Goal: Task Accomplishment & Management: Manage account settings

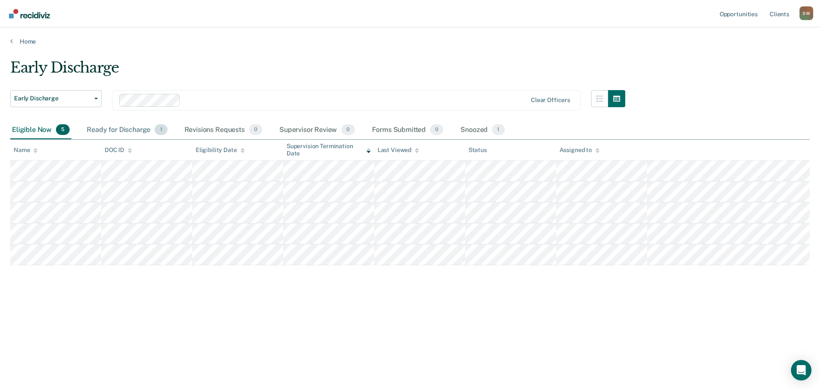
click at [133, 133] on div "Ready for Discharge 1" at bounding box center [127, 130] width 84 height 19
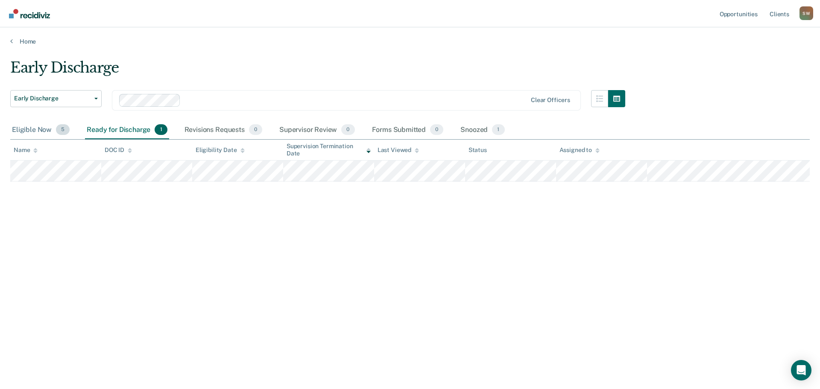
click at [12, 126] on div "Eligible Now 5" at bounding box center [40, 130] width 61 height 19
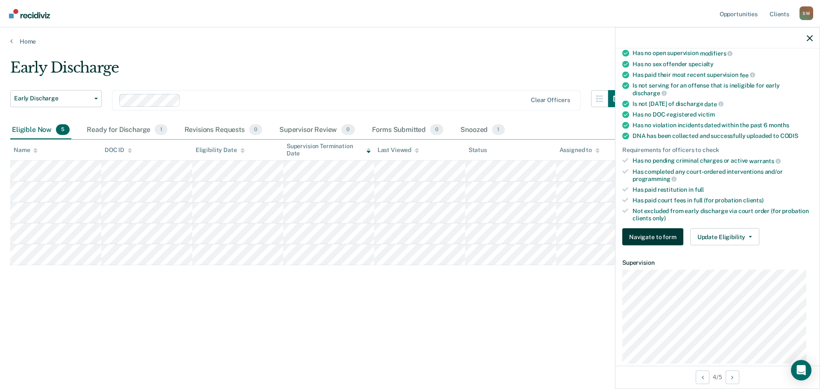
scroll to position [202, 0]
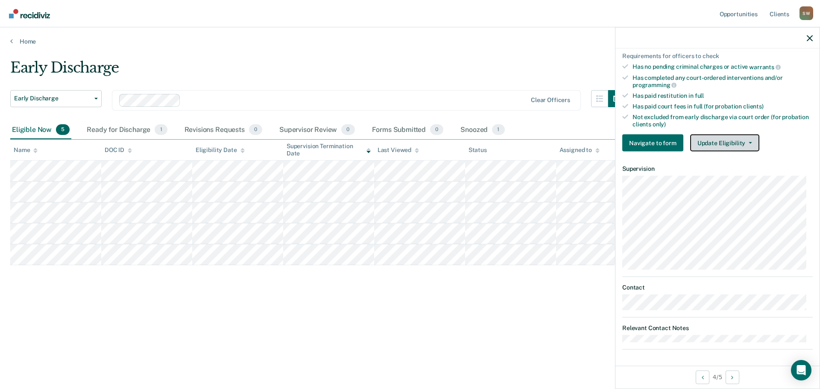
click at [751, 141] on button "Update Eligibility" at bounding box center [724, 143] width 69 height 17
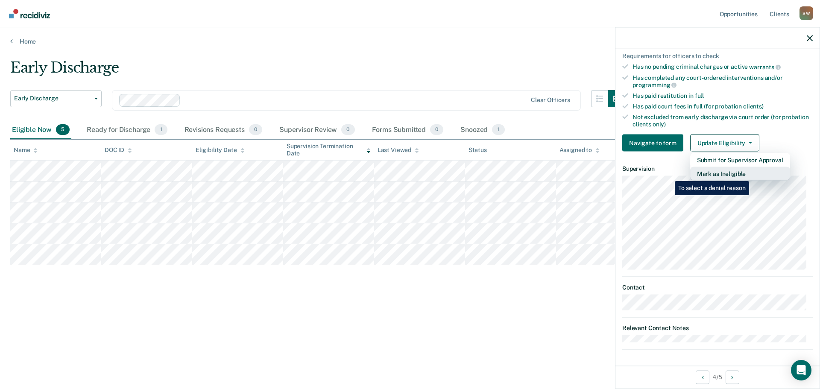
click at [751, 175] on button "Mark as Ineligible" at bounding box center [740, 174] width 100 height 14
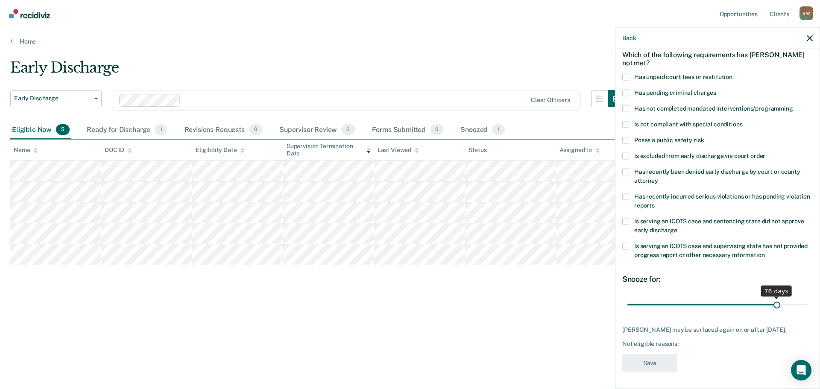
scroll to position [47, 0]
drag, startPoint x: 684, startPoint y: 297, endPoint x: 807, endPoint y: 297, distance: 122.6
click at [807, 297] on input "range" at bounding box center [718, 304] width 180 height 15
click at [627, 73] on span at bounding box center [625, 76] width 7 height 7
click at [733, 73] on input "Has unpaid court fees or restitution" at bounding box center [733, 73] width 0 height 0
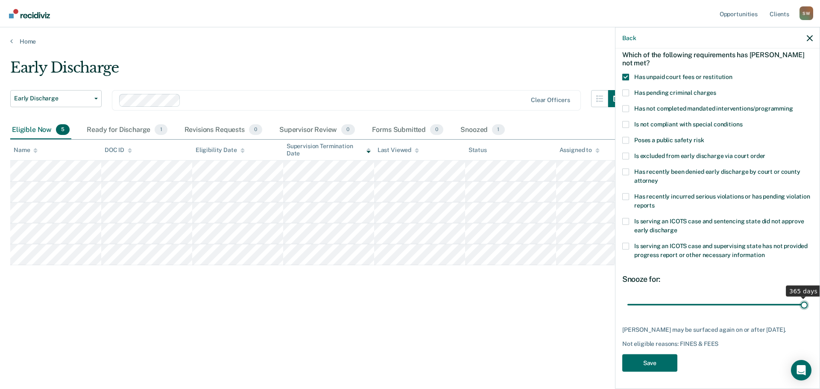
drag, startPoint x: 670, startPoint y: 299, endPoint x: 818, endPoint y: 306, distance: 147.9
type input "365"
click at [808, 306] on input "range" at bounding box center [718, 304] width 180 height 15
click at [643, 363] on button "Save" at bounding box center [649, 363] width 55 height 18
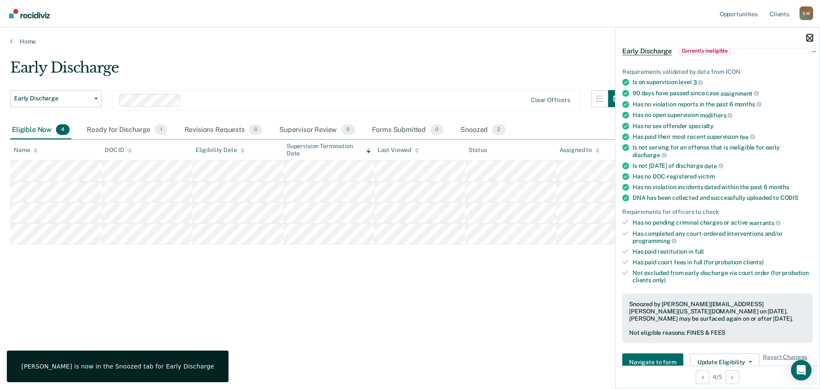
click at [811, 40] on icon "button" at bounding box center [810, 38] width 6 height 6
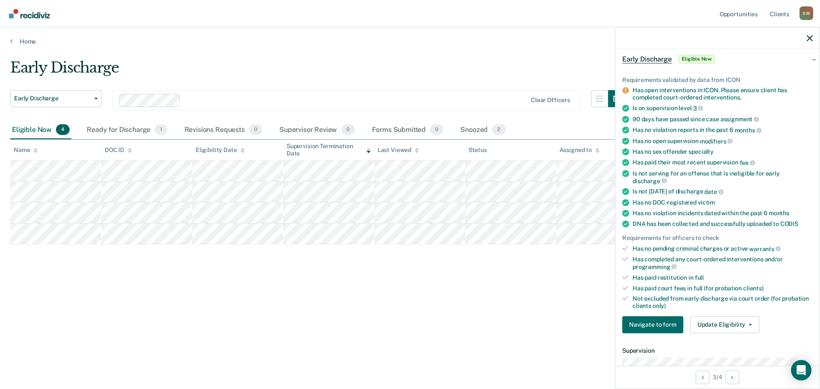
scroll to position [128, 0]
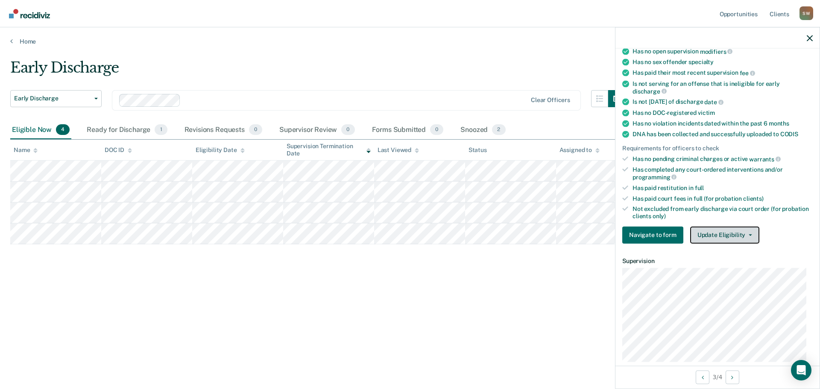
click at [717, 233] on button "Update Eligibility" at bounding box center [724, 234] width 69 height 17
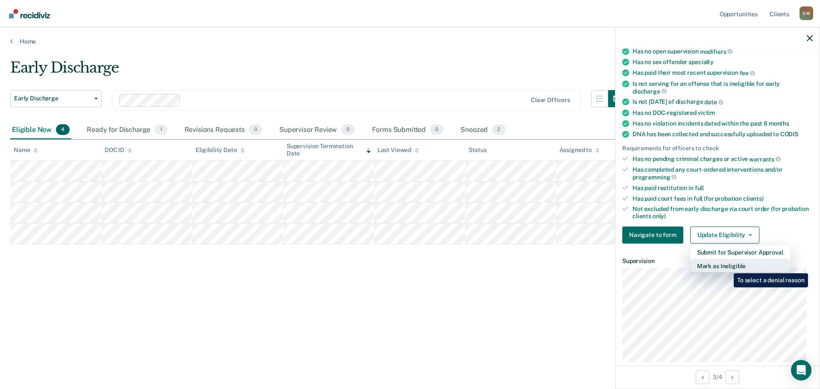
click at [728, 267] on button "Mark as Ineligible" at bounding box center [740, 266] width 100 height 14
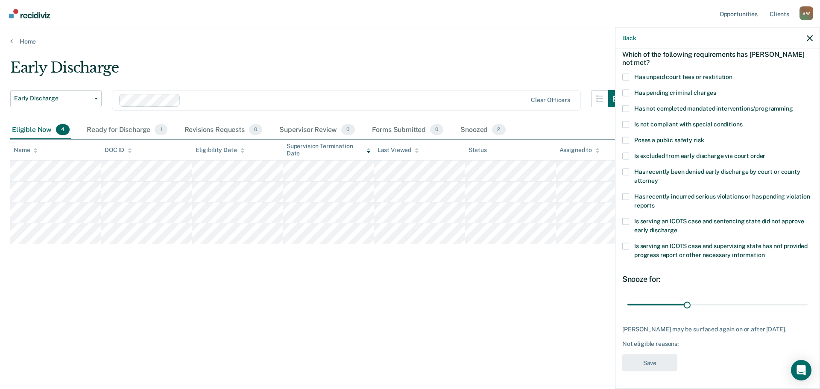
scroll to position [39, 0]
click at [625, 75] on span at bounding box center [625, 77] width 7 height 7
click at [733, 74] on input "Has unpaid court fees or restitution" at bounding box center [733, 74] width 0 height 0
drag, startPoint x: 645, startPoint y: 308, endPoint x: 713, endPoint y: 307, distance: 67.5
type input "180"
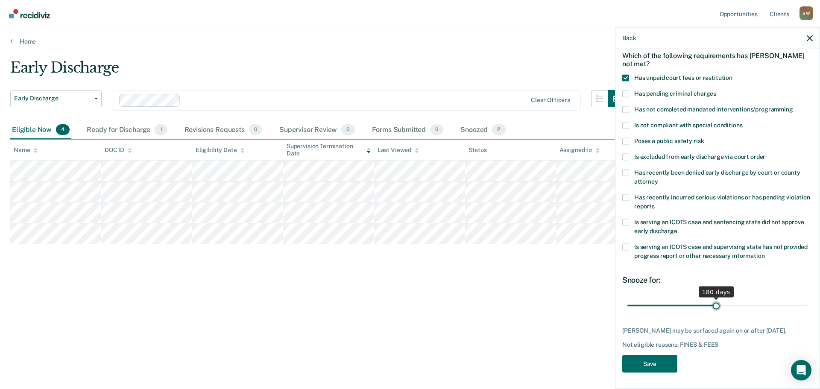
click at [713, 307] on input "range" at bounding box center [718, 305] width 180 height 15
click at [652, 363] on button "Save" at bounding box center [649, 364] width 55 height 18
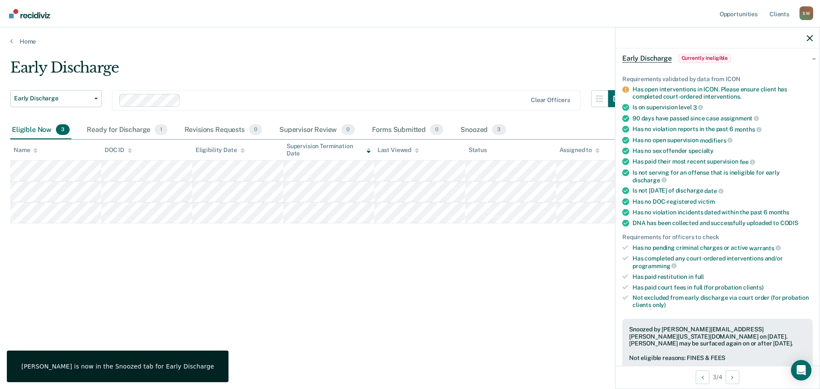
click at [811, 42] on div at bounding box center [718, 37] width 204 height 21
click at [809, 38] on icon "button" at bounding box center [810, 38] width 6 height 6
